Goal: Task Accomplishment & Management: Complete application form

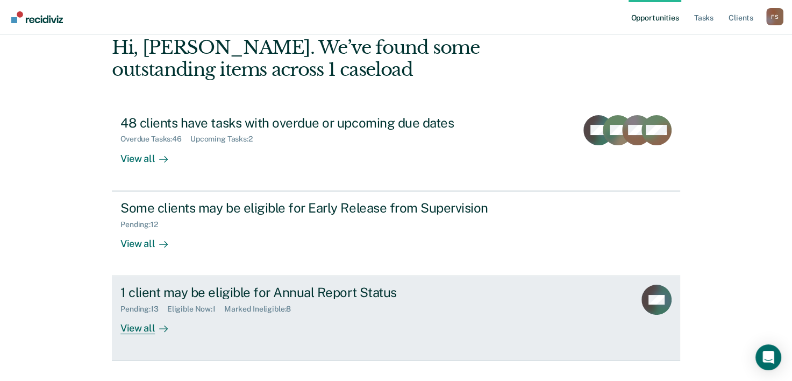
scroll to position [76, 0]
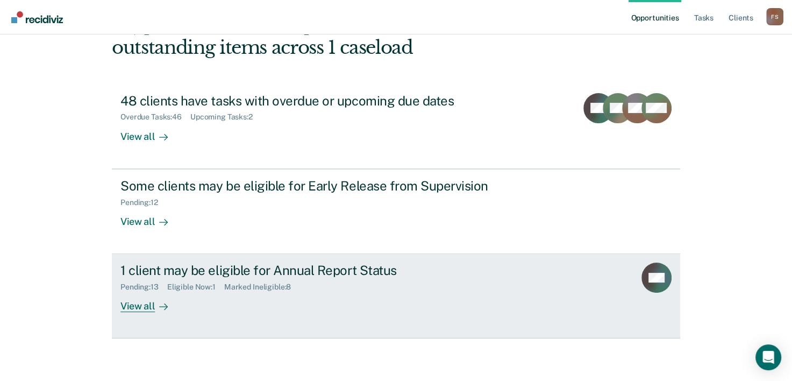
click at [133, 305] on div "View all" at bounding box center [150, 301] width 60 height 21
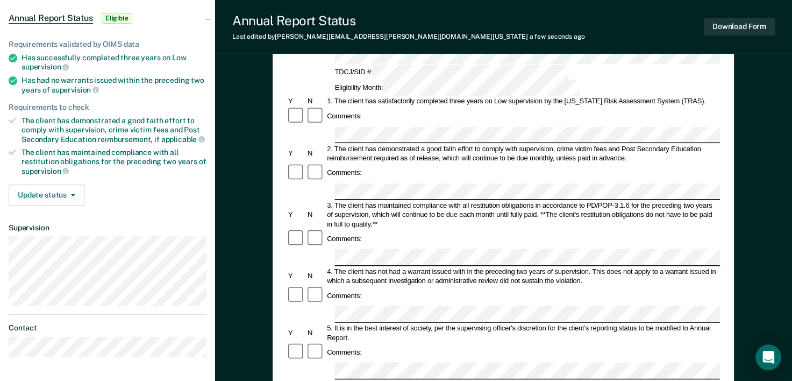
scroll to position [161, 0]
